Goal: Transaction & Acquisition: Purchase product/service

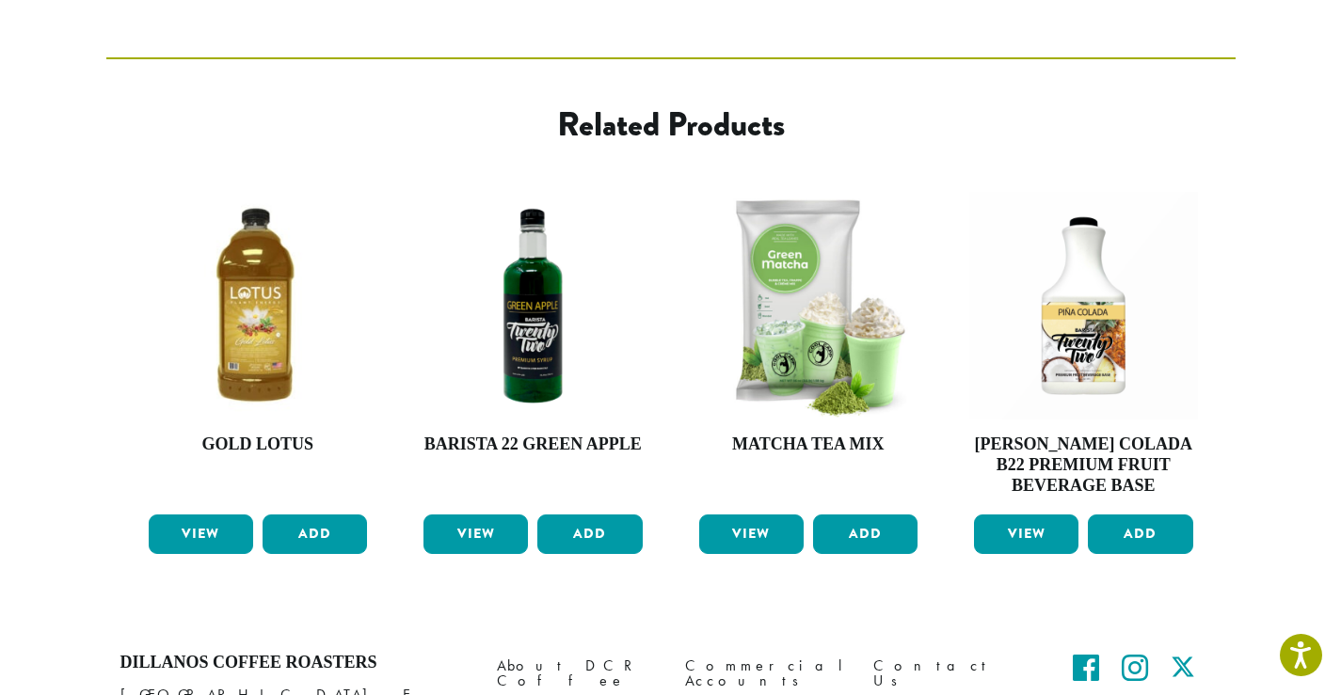
scroll to position [1016, 0]
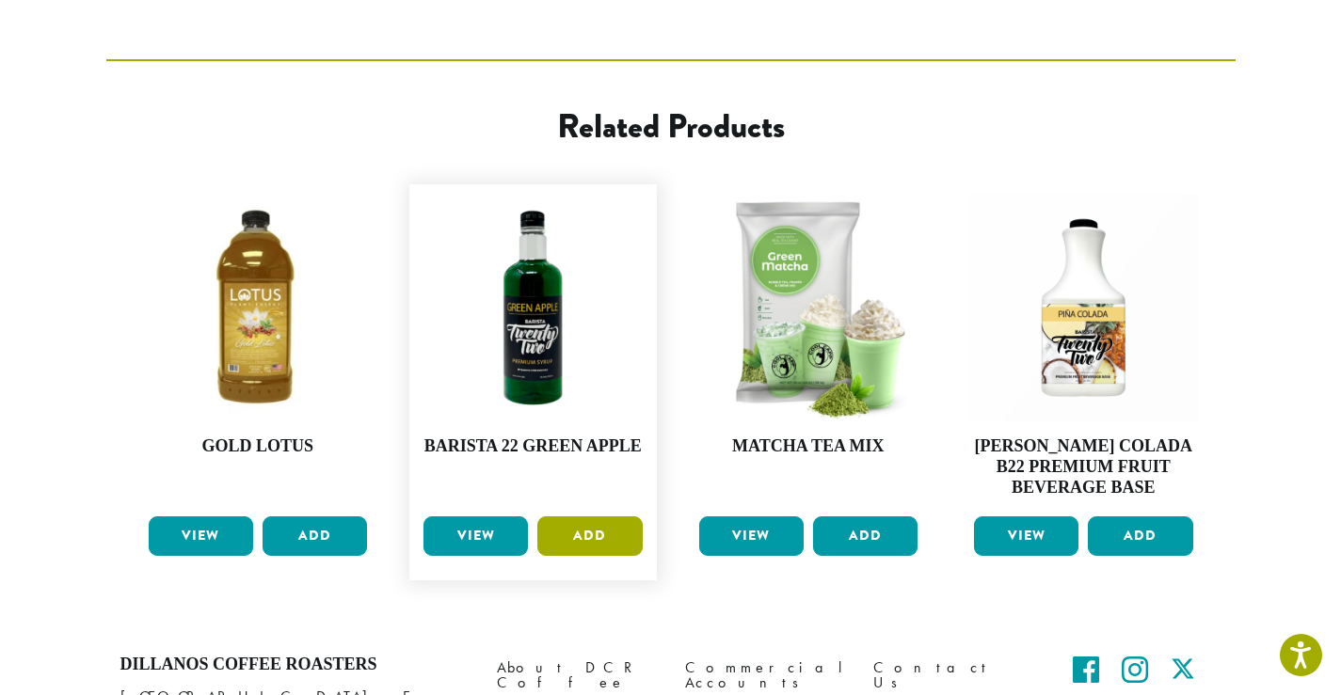
click at [607, 532] on button "Add" at bounding box center [589, 537] width 104 height 40
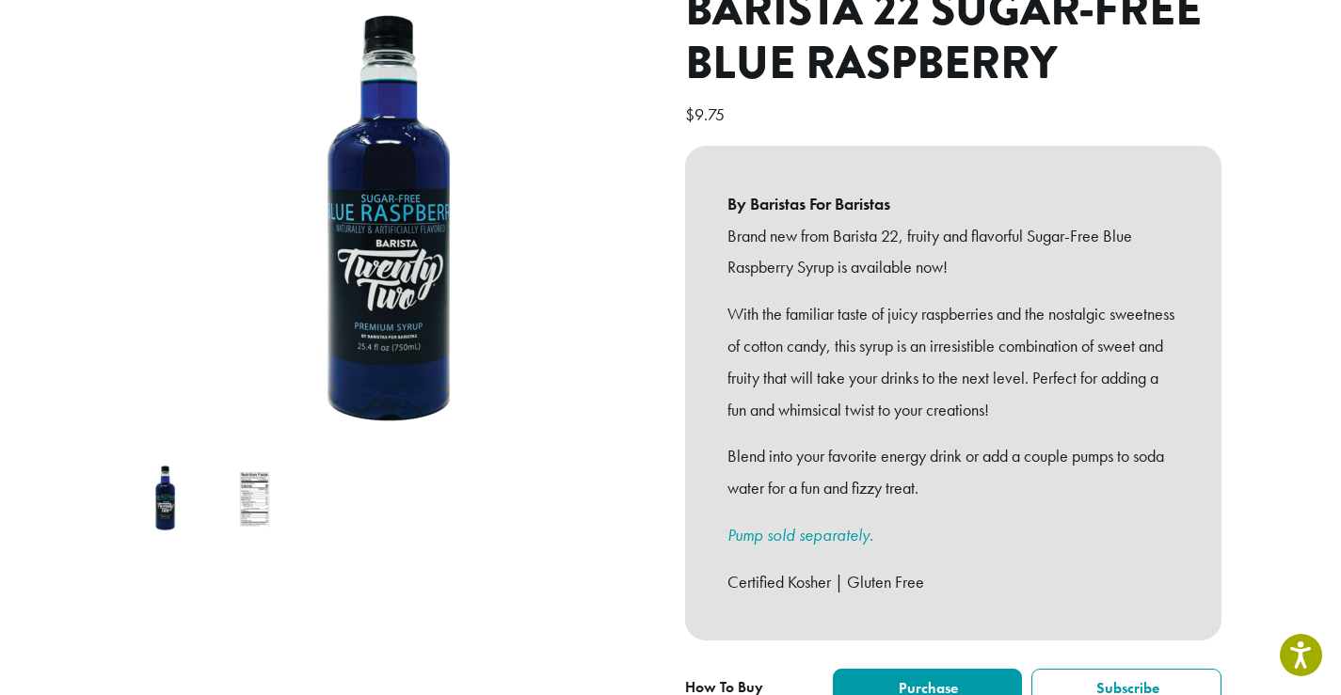
scroll to position [0, 0]
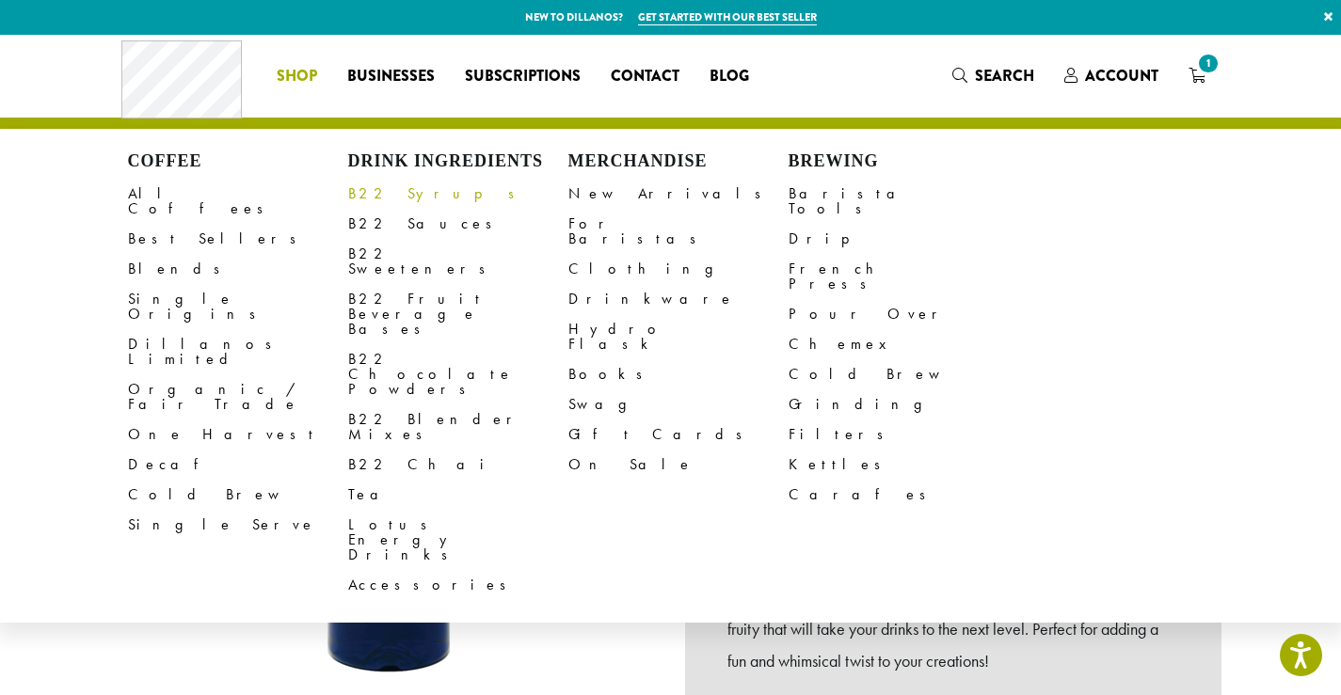
click at [368, 196] on link "B22 Syrups" at bounding box center [458, 194] width 220 height 30
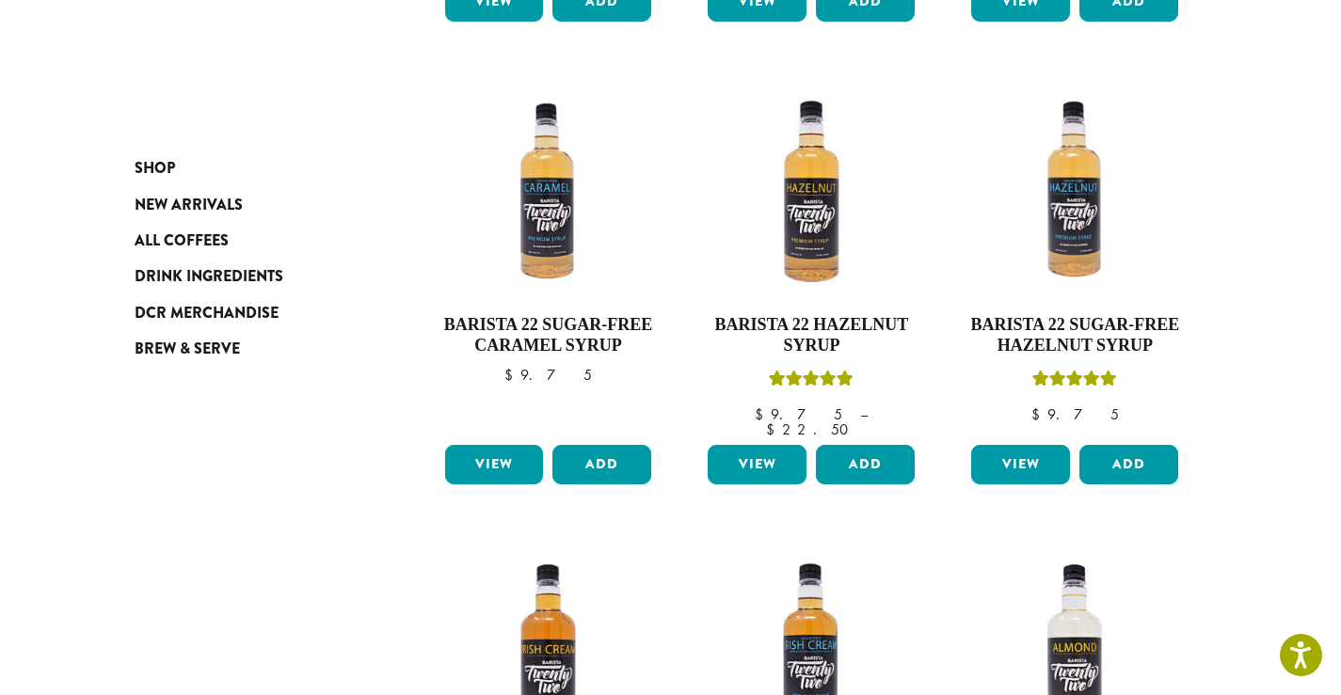
scroll to position [726, 0]
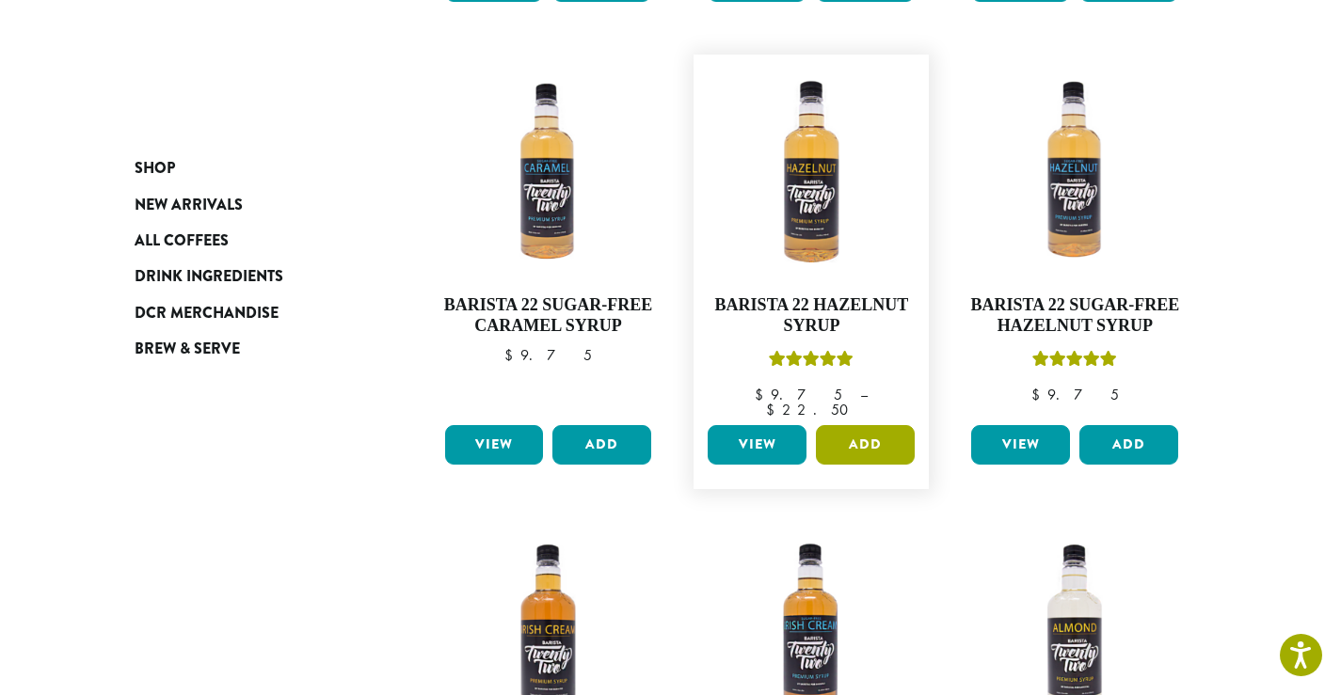
click at [846, 425] on button "Add" at bounding box center [865, 445] width 99 height 40
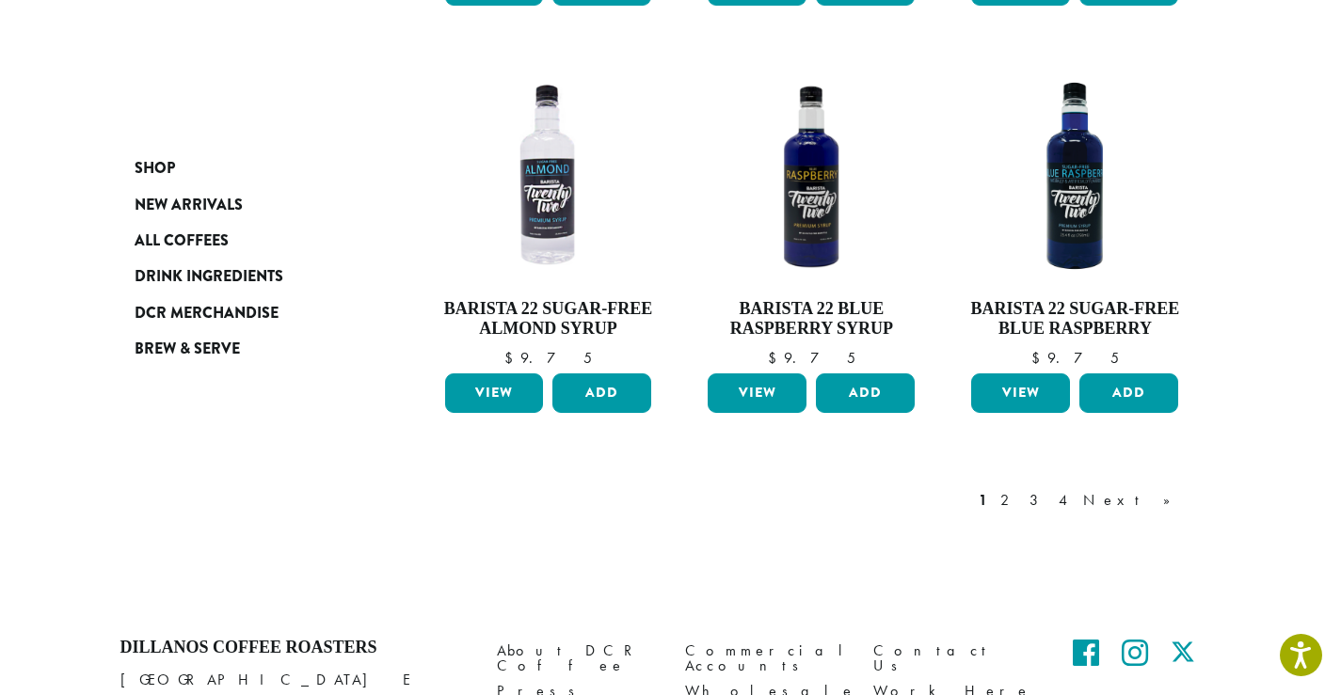
scroll to position [1618, 0]
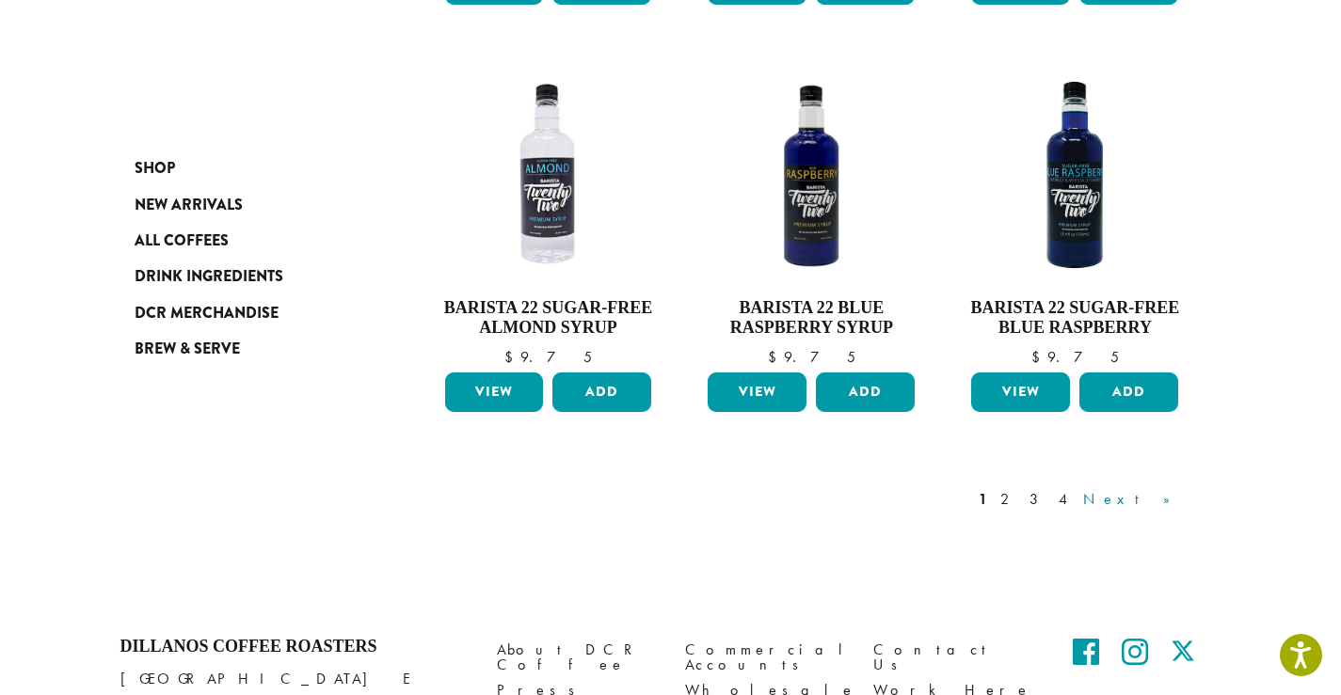
click at [1174, 488] on link "Next »" at bounding box center [1133, 499] width 108 height 23
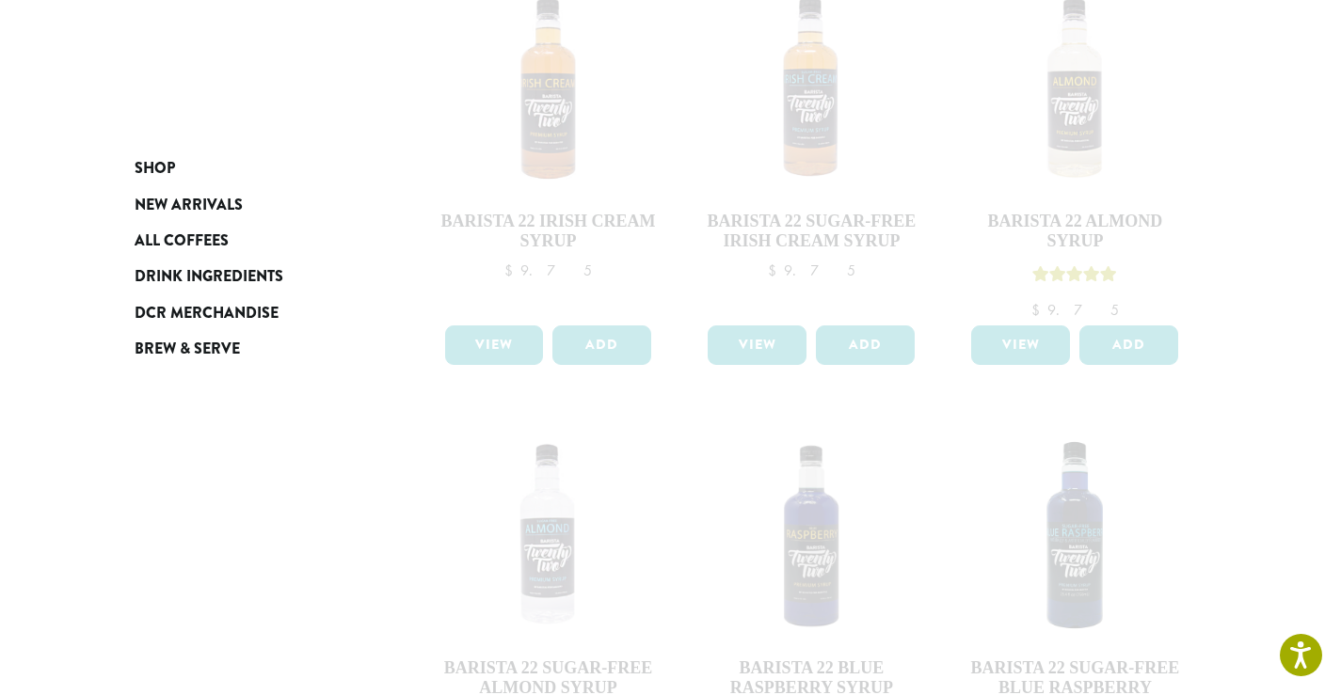
scroll to position [1756, 0]
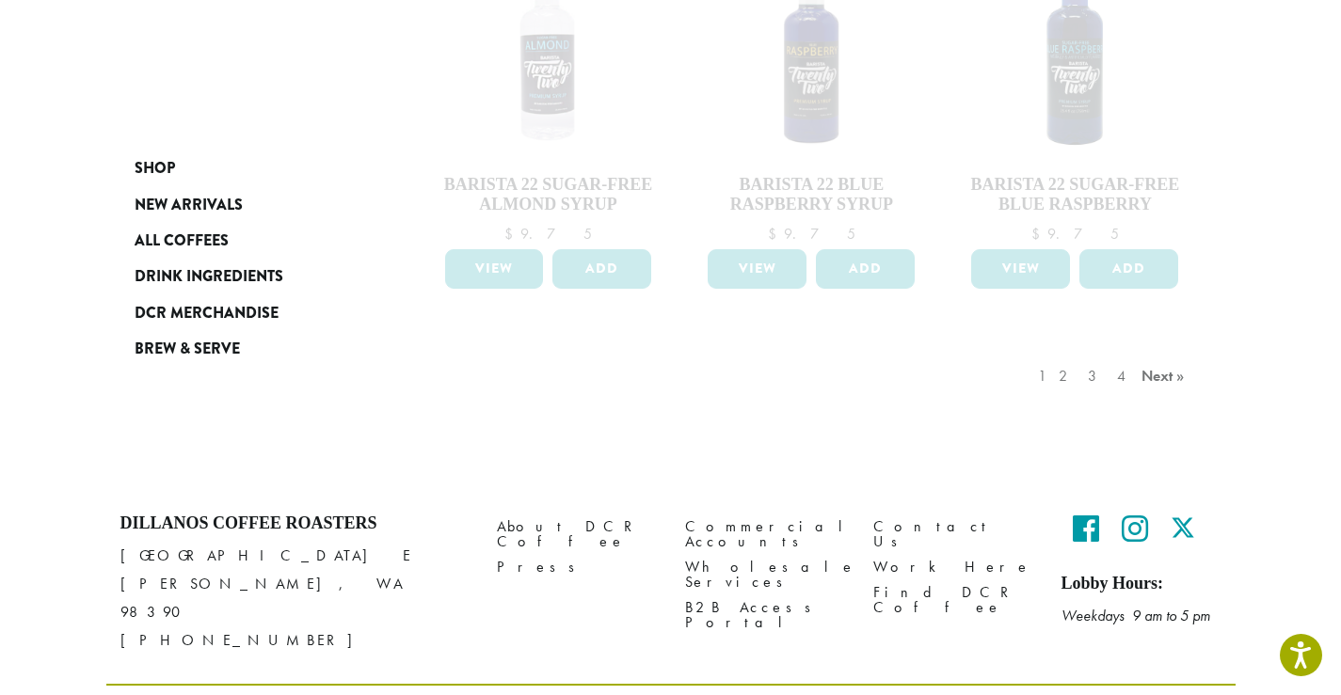
click at [1153, 351] on div "1 2 3 4 Next »" at bounding box center [1113, 395] width 159 height 88
